Goal: Task Accomplishment & Management: Manage account settings

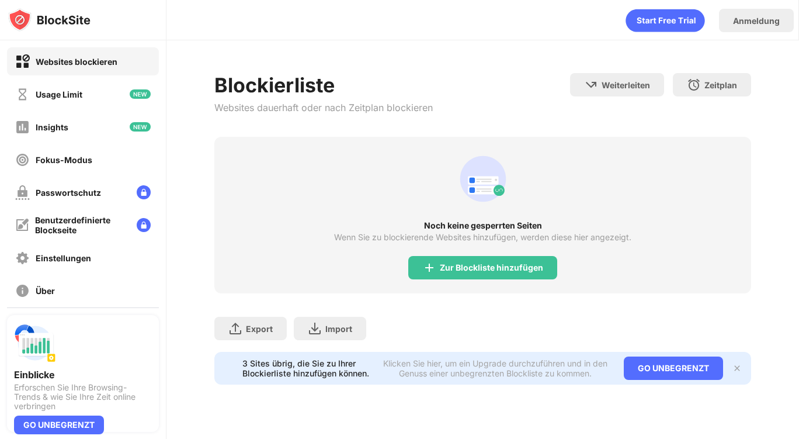
click at [467, 279] on div "Noch keine gesperrten Seiten Wenn Sie zu blockierende Websites hinzufügen, werd…" at bounding box center [482, 215] width 537 height 157
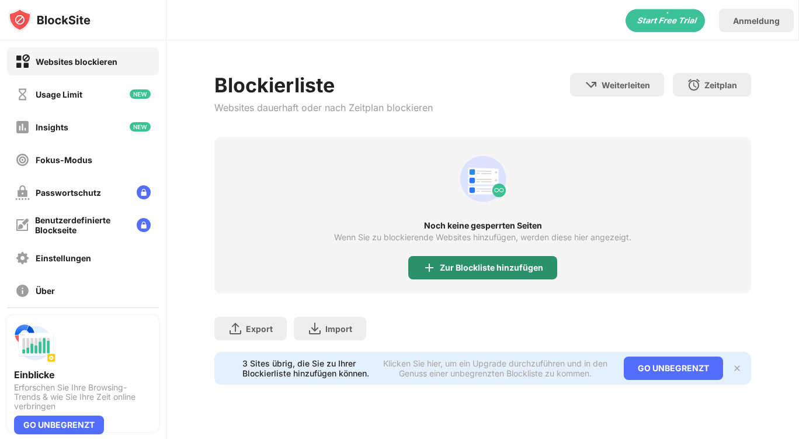
click at [456, 272] on div "Zur Blockliste hinzufügen" at bounding box center [491, 267] width 103 height 9
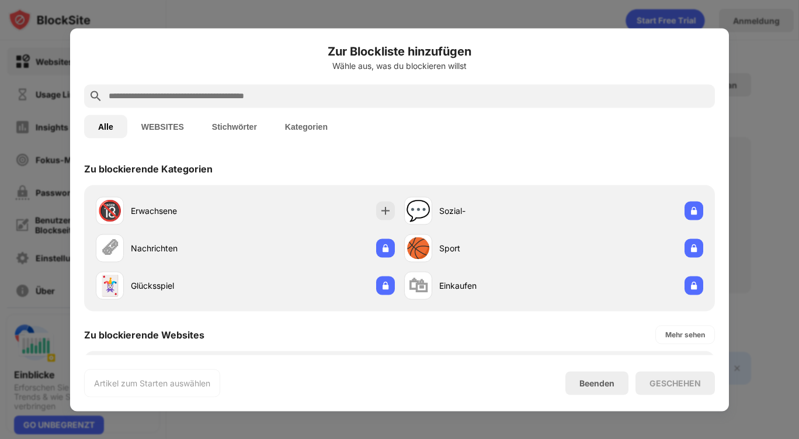
click at [148, 206] on div "Erwachsene" at bounding box center [188, 211] width 115 height 12
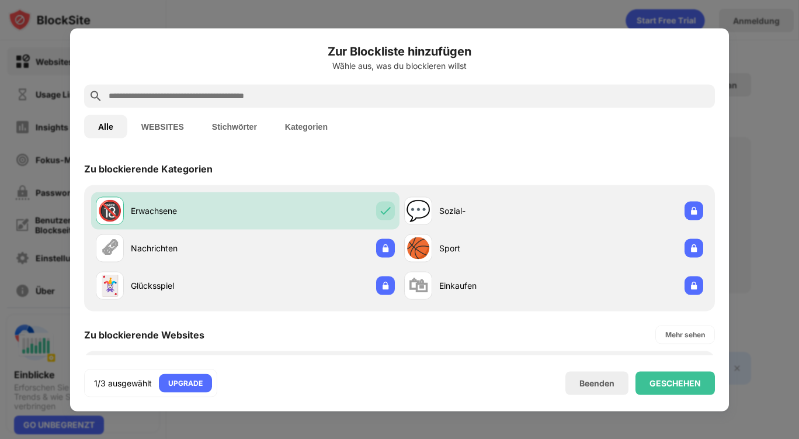
click at [173, 124] on button "WEBSITES" at bounding box center [162, 126] width 71 height 23
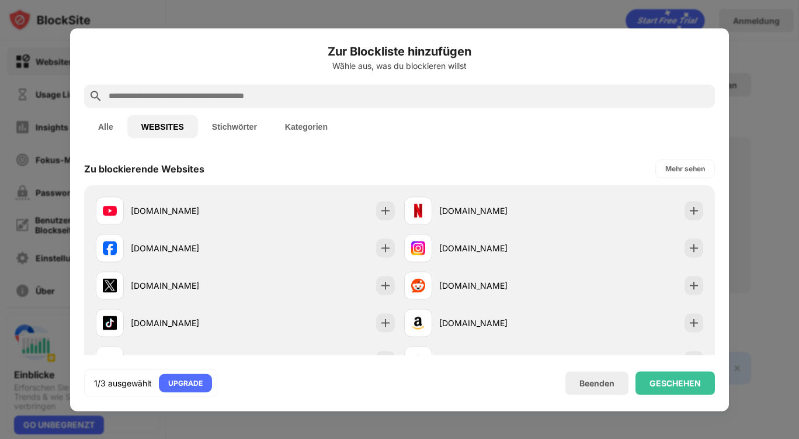
click at [183, 87] on div at bounding box center [399, 95] width 631 height 23
click at [180, 89] on input "text" at bounding box center [409, 96] width 603 height 14
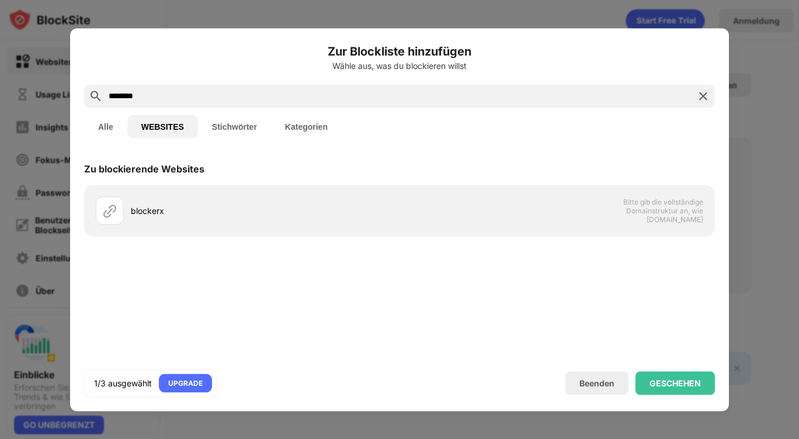
type input "********"
click at [219, 213] on div "blockerx" at bounding box center [265, 211] width 269 height 12
click at [668, 380] on div "GESCHEHEN" at bounding box center [675, 382] width 51 height 9
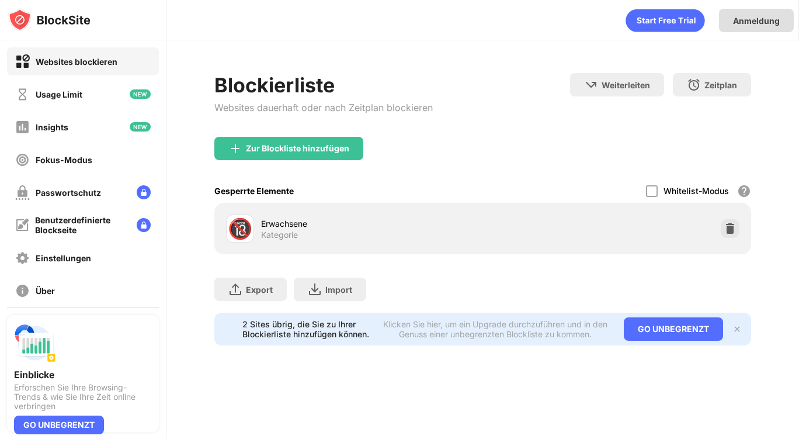
click at [768, 16] on div "Anmeldung" at bounding box center [756, 21] width 47 height 10
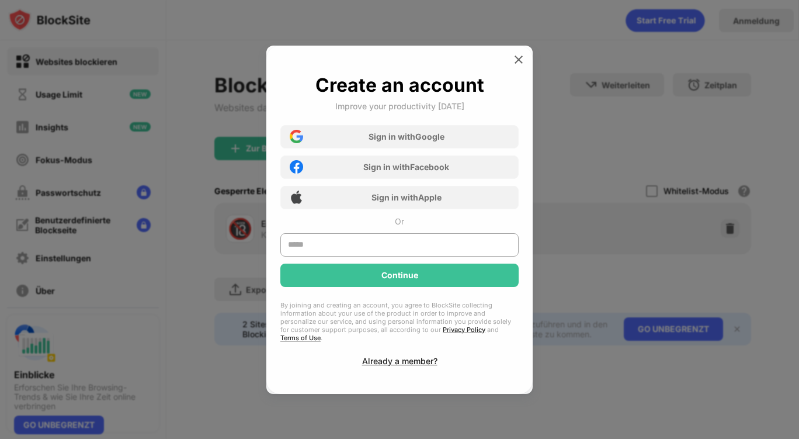
click at [342, 237] on div "Create an account Improve your productivity [DATE] Sign in with Google Sign in …" at bounding box center [399, 220] width 238 height 292
click at [332, 243] on input "text" at bounding box center [399, 244] width 238 height 23
type input "**********"
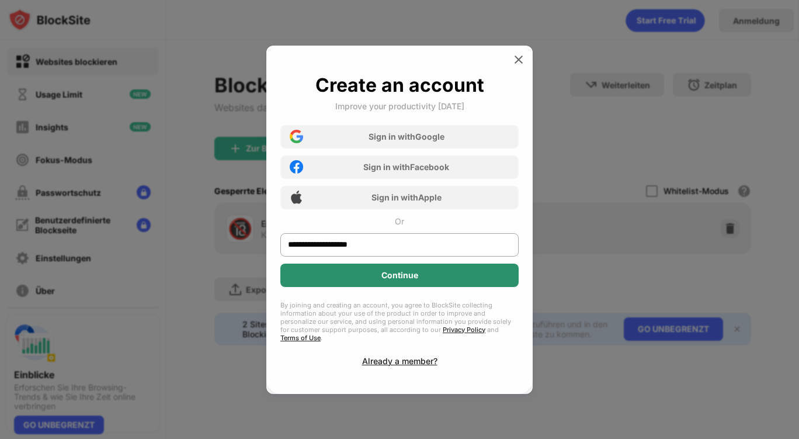
click at [415, 285] on div "Continue" at bounding box center [399, 275] width 238 height 23
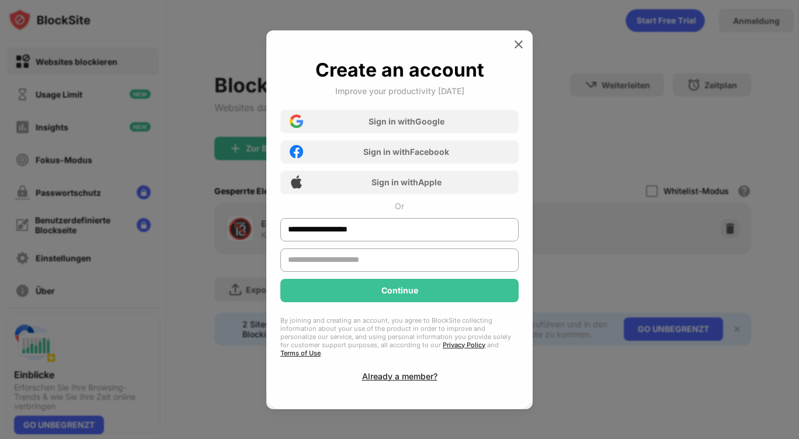
click at [375, 262] on input "text" at bounding box center [399, 259] width 238 height 23
click at [412, 366] on div "**********" at bounding box center [399, 219] width 238 height 323
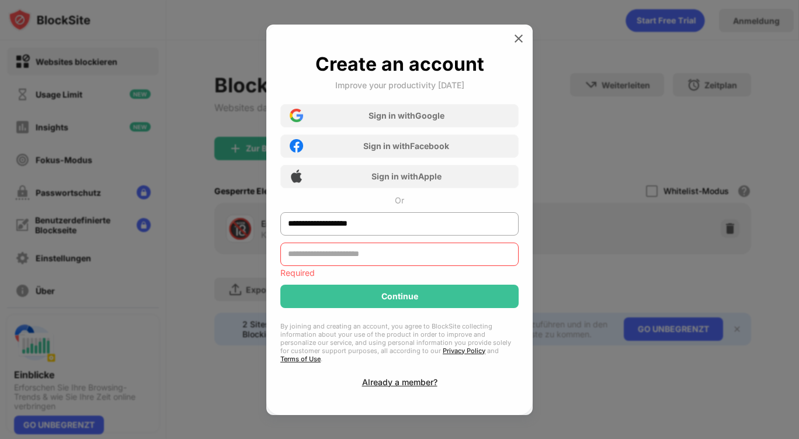
click at [397, 377] on div "Already a member?" at bounding box center [399, 382] width 75 height 10
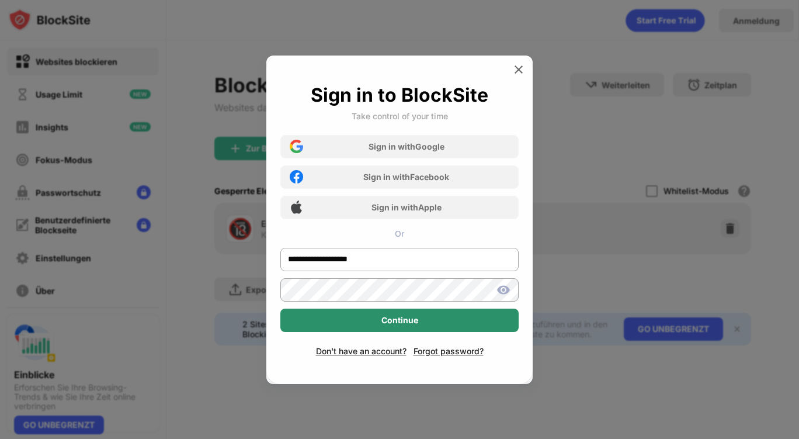
click at [407, 317] on div "Continue" at bounding box center [400, 320] width 37 height 9
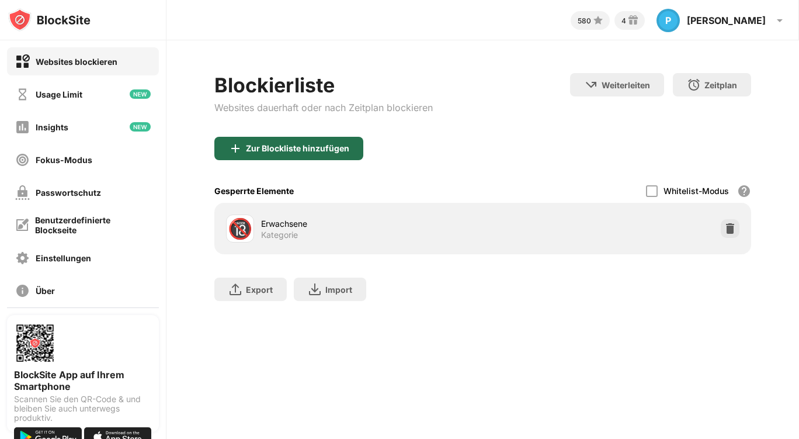
click at [272, 144] on div "Zur Blockliste hinzufügen" at bounding box center [297, 148] width 103 height 9
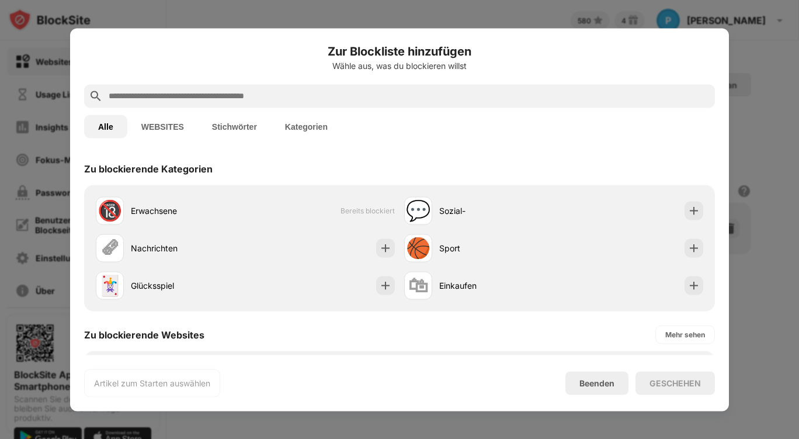
click at [218, 100] on input "text" at bounding box center [409, 96] width 603 height 14
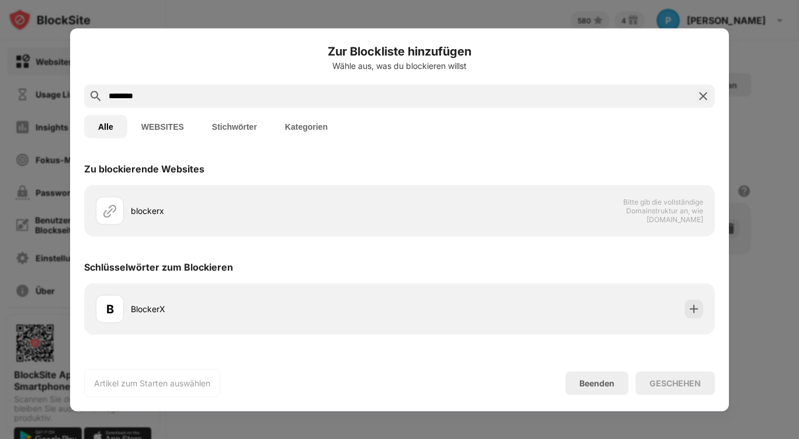
type input "********"
click at [243, 210] on div "blockerx" at bounding box center [265, 211] width 269 height 12
click at [692, 307] on img at bounding box center [694, 309] width 12 height 12
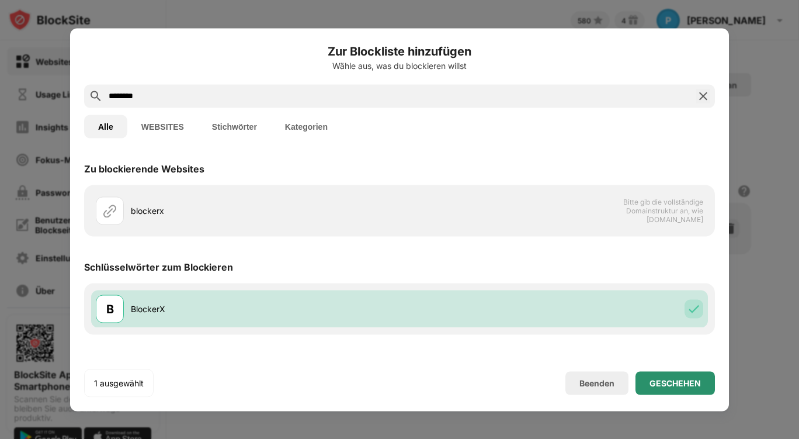
click at [670, 394] on div "GESCHEHEN" at bounding box center [675, 382] width 79 height 23
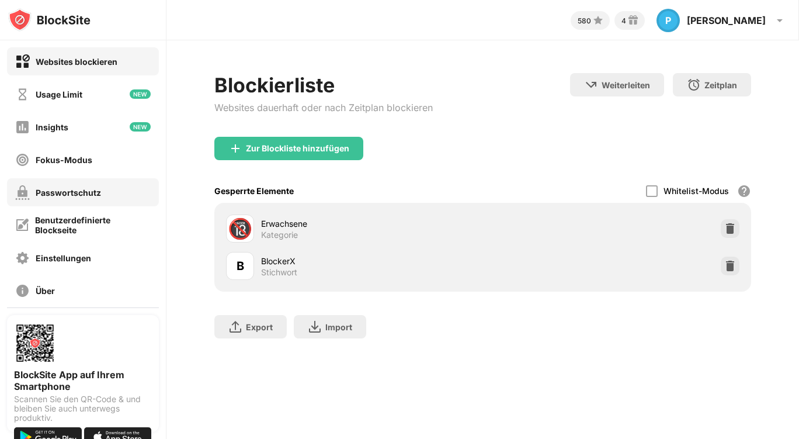
click at [73, 196] on div "Passwortschutz" at bounding box center [68, 193] width 65 height 10
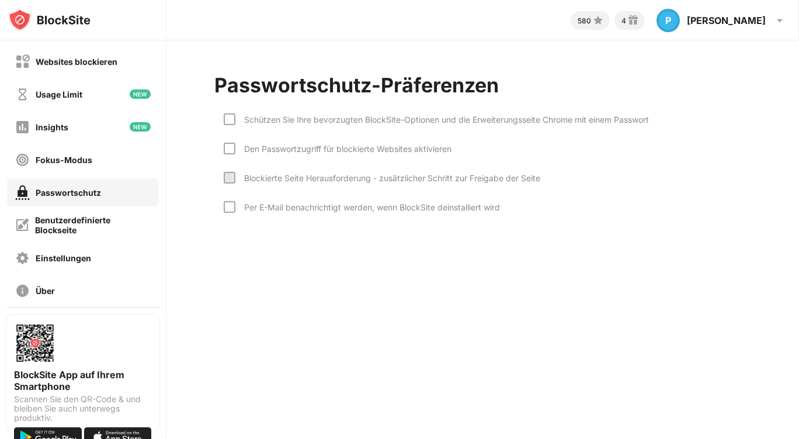
click at [230, 118] on div at bounding box center [230, 119] width 12 height 12
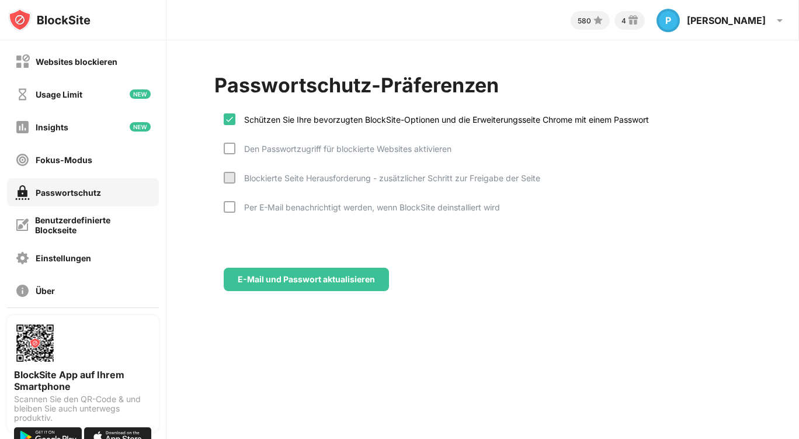
click at [228, 142] on div "Schützen Sie Ihre bevorzugten BlockSite-Optionen und die Erweiterungsseite Chro…" at bounding box center [436, 127] width 425 height 29
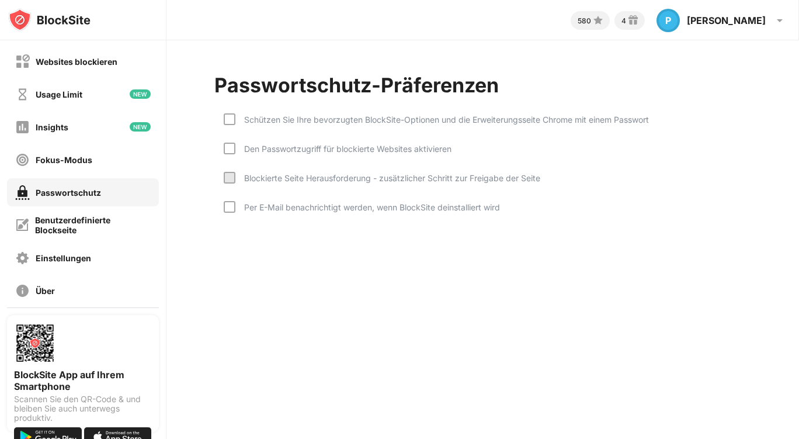
click at [230, 146] on div at bounding box center [230, 149] width 12 height 12
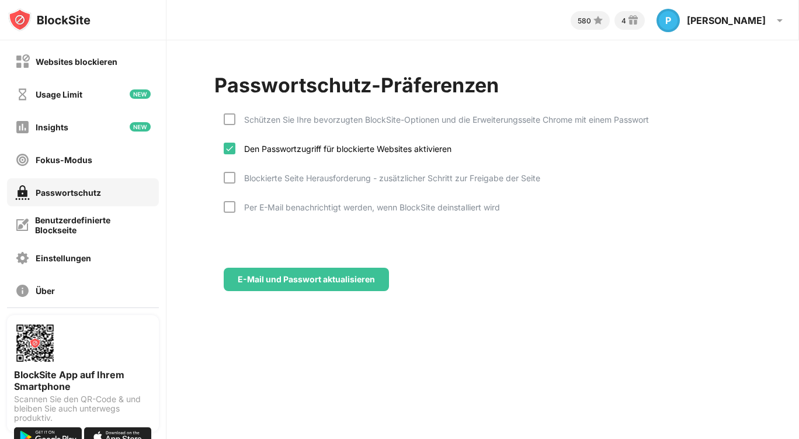
click at [230, 124] on div at bounding box center [230, 119] width 12 height 12
click at [230, 181] on div at bounding box center [230, 178] width 12 height 12
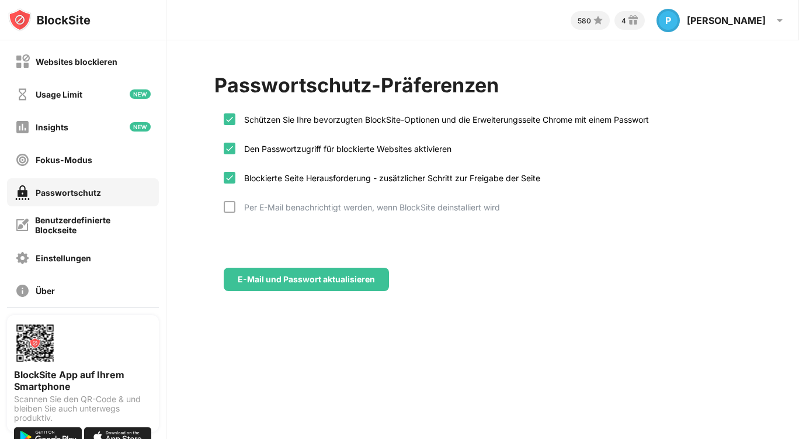
click at [233, 212] on div at bounding box center [230, 207] width 12 height 12
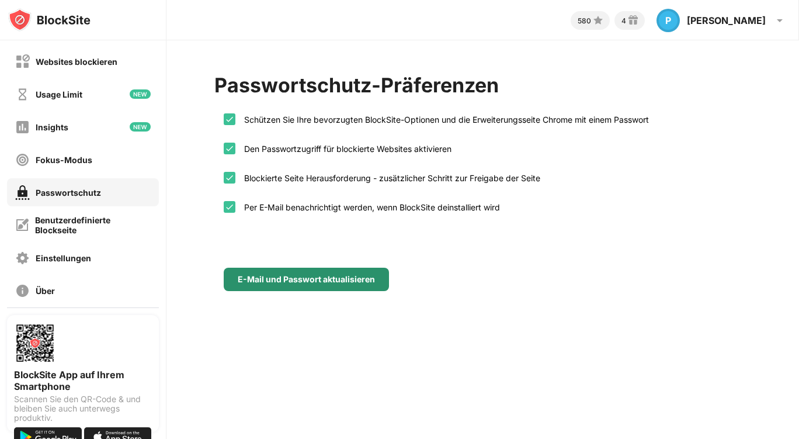
click at [304, 276] on div "E-Mail und Passwort aktualisieren" at bounding box center [306, 279] width 137 height 9
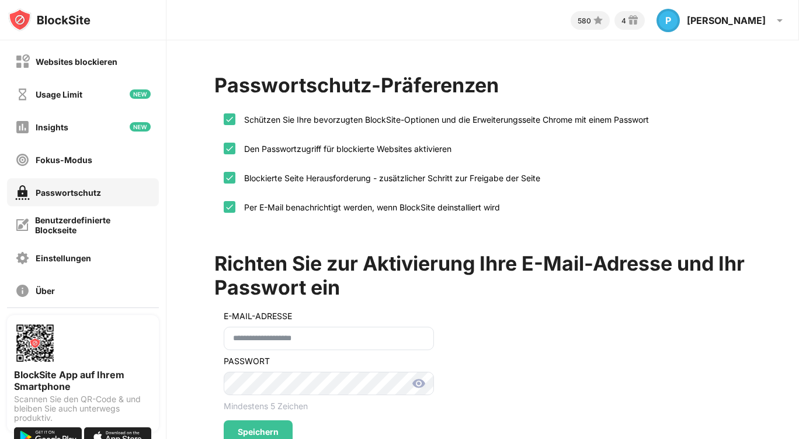
scroll to position [46, 0]
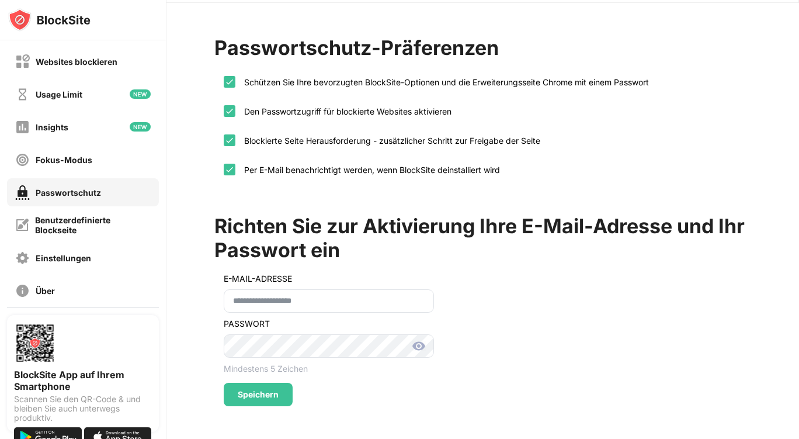
click at [413, 342] on img at bounding box center [419, 346] width 14 height 14
click at [237, 385] on div "Speichern" at bounding box center [258, 394] width 69 height 23
